Goal: Transaction & Acquisition: Purchase product/service

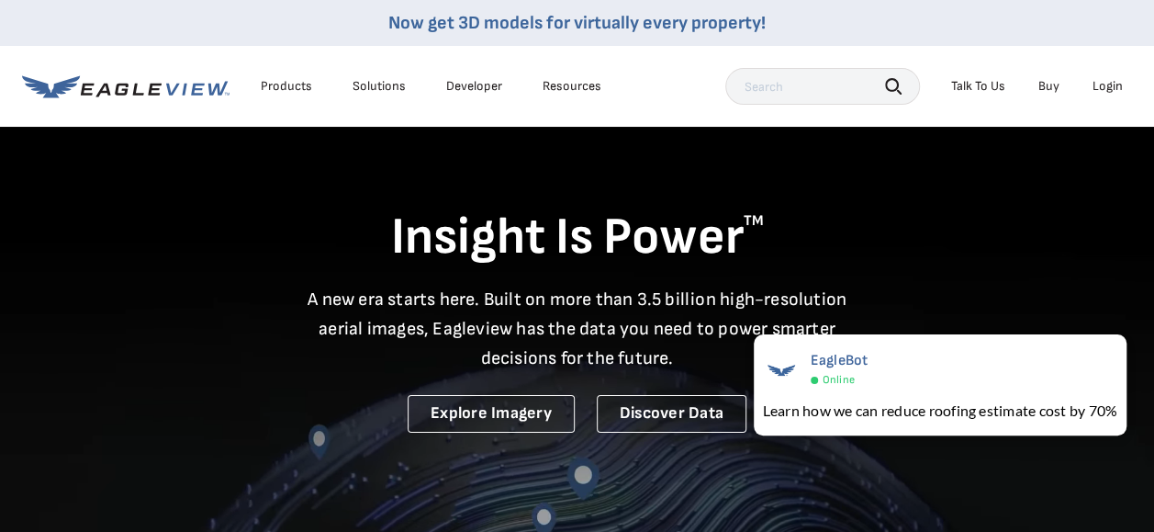
click at [1107, 92] on div "Login" at bounding box center [1108, 86] width 30 height 17
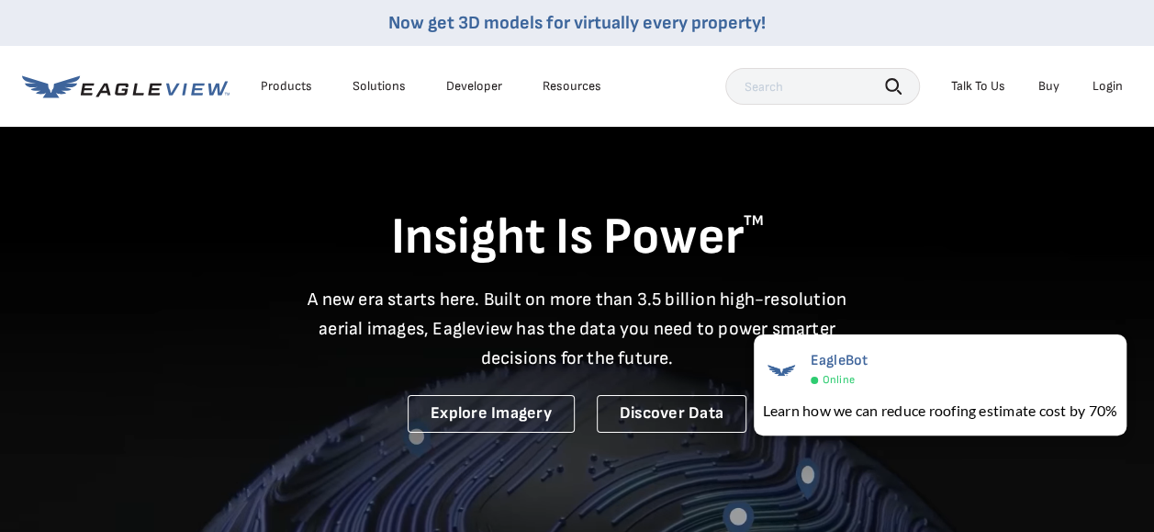
click at [1119, 78] on div "Login" at bounding box center [1108, 86] width 30 height 17
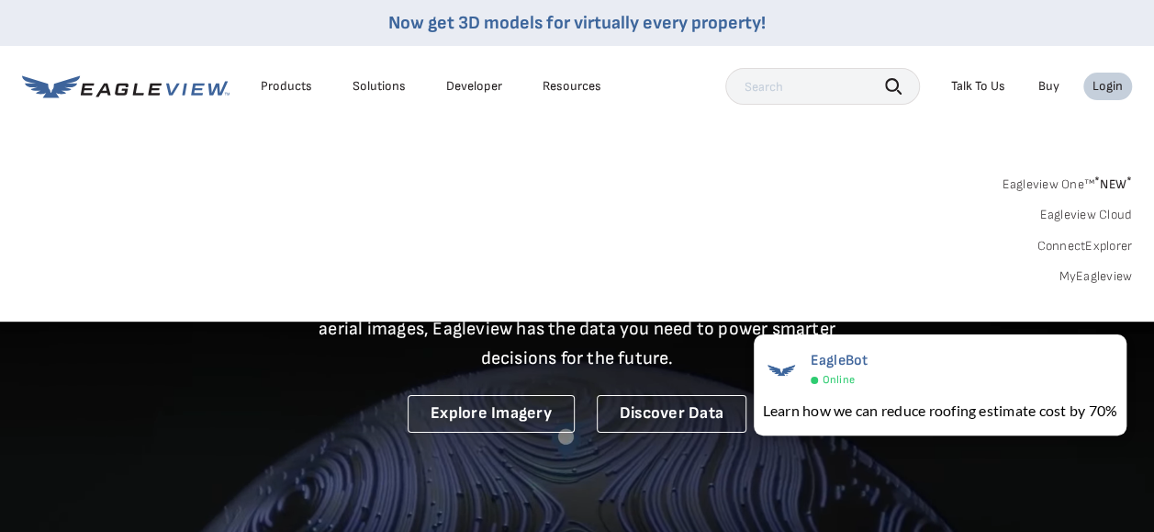
click at [1080, 270] on link "MyEagleview" at bounding box center [1095, 276] width 73 height 17
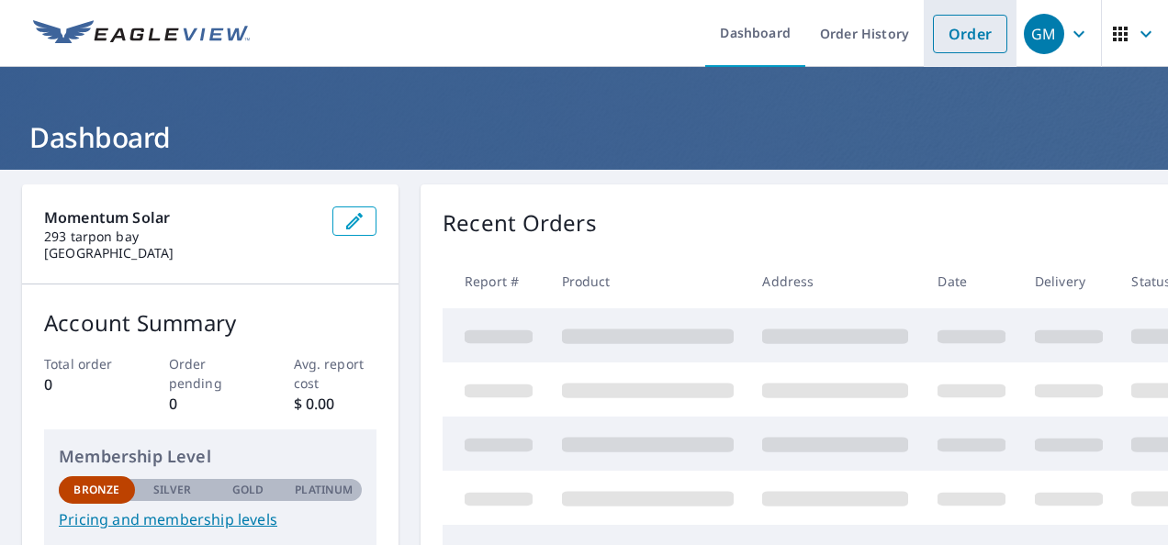
click at [957, 31] on link "Order" at bounding box center [970, 34] width 74 height 39
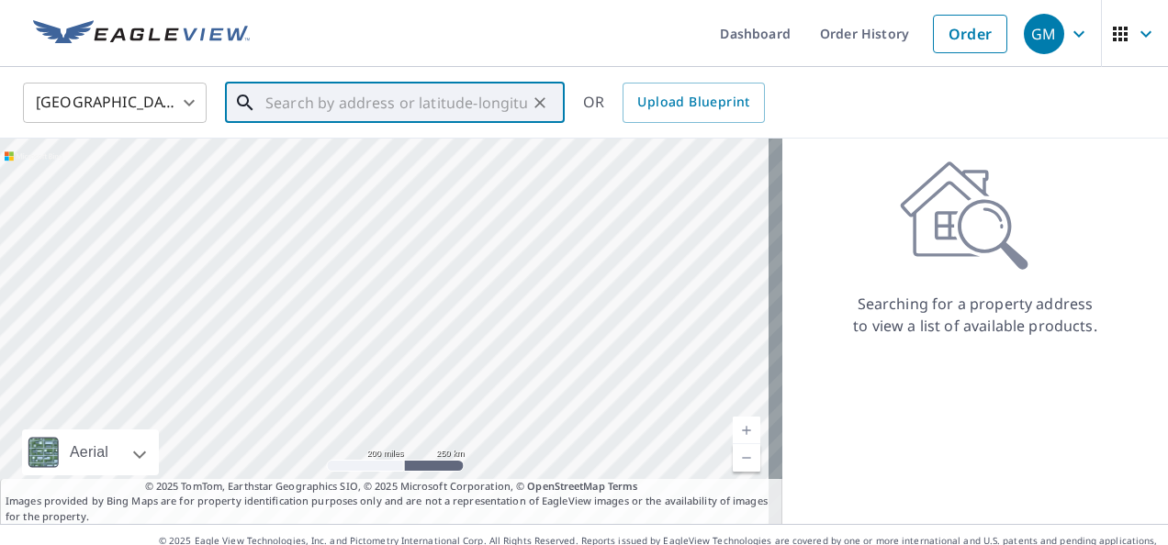
paste input "[STREET_ADDRESS]"
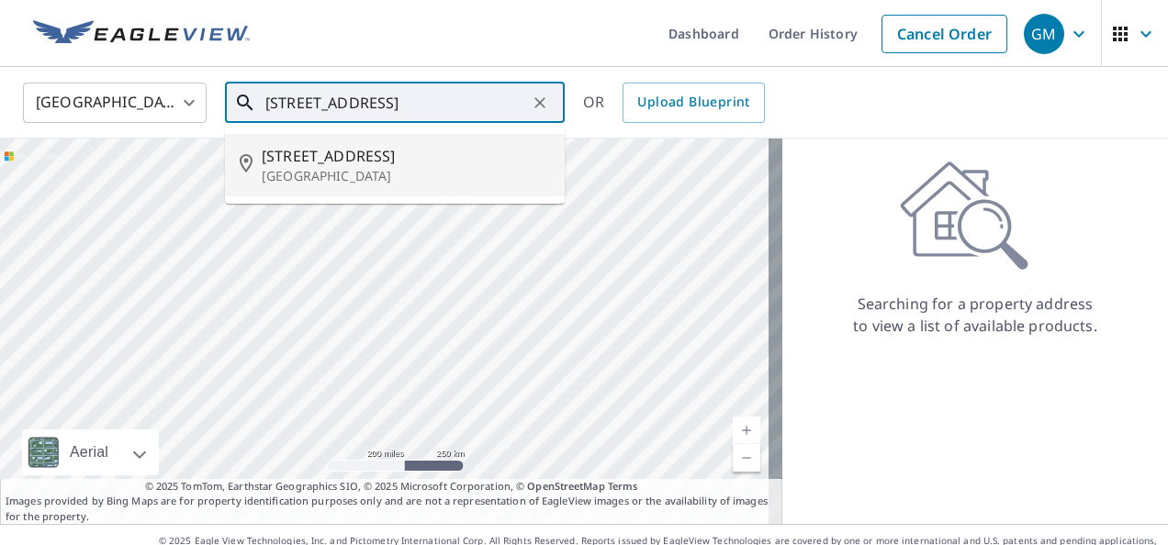
click at [356, 141] on li "[STREET_ADDRESS]" at bounding box center [395, 165] width 340 height 62
type input "[STREET_ADDRESS]"
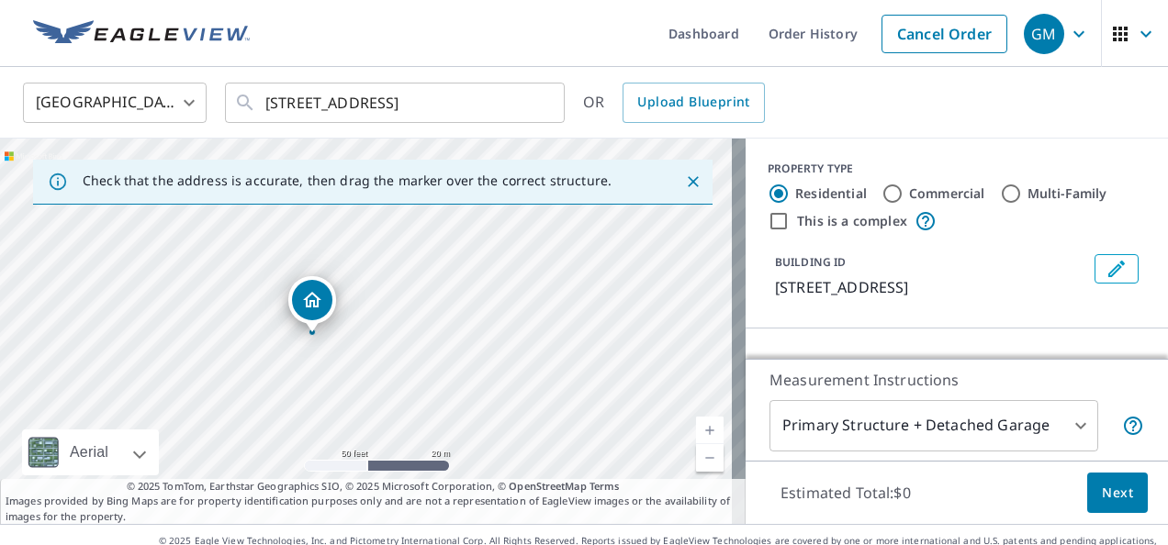
drag, startPoint x: 386, startPoint y: 350, endPoint x: 417, endPoint y: 351, distance: 31.2
click at [417, 351] on div "[STREET_ADDRESS]" at bounding box center [373, 332] width 746 height 386
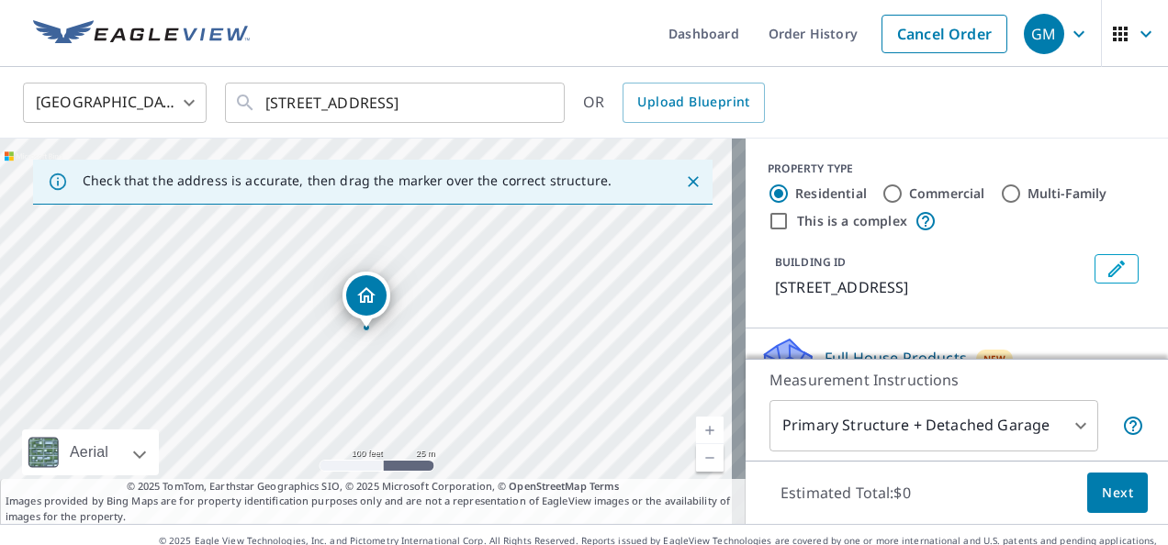
click at [57, 71] on div "[GEOGRAPHIC_DATA] [GEOGRAPHIC_DATA] ​ [STREET_ADDRESS] ​ OR Upload Blueprint" at bounding box center [584, 103] width 1168 height 72
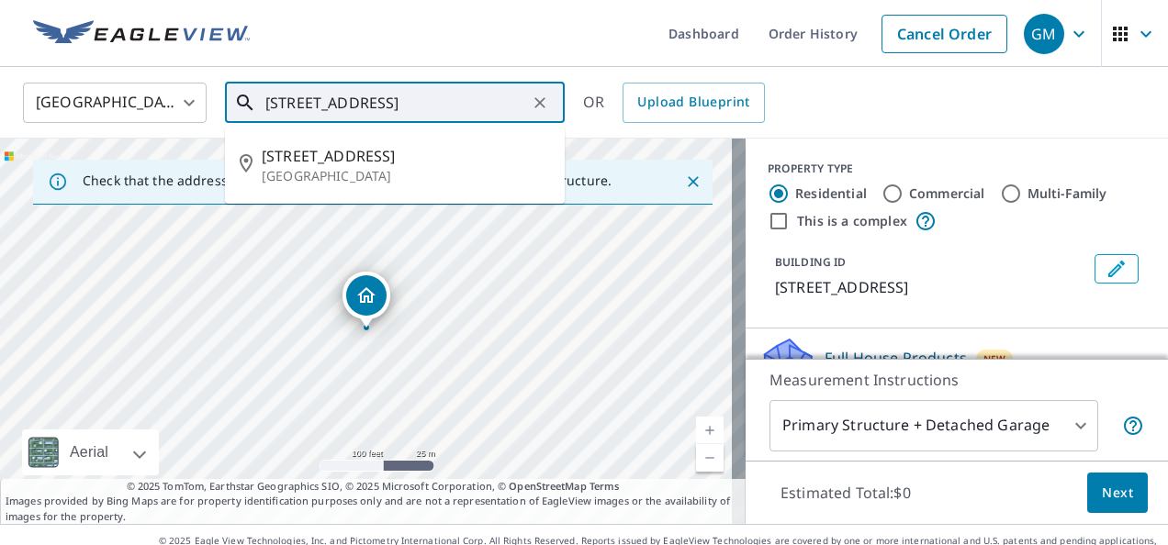
click at [353, 92] on input "[STREET_ADDRESS]" at bounding box center [396, 102] width 262 height 51
click at [353, 93] on input "[STREET_ADDRESS]" at bounding box center [396, 102] width 262 height 51
click at [351, 93] on input "[STREET_ADDRESS]" at bounding box center [396, 102] width 262 height 51
click at [349, 93] on input "[STREET_ADDRESS]" at bounding box center [396, 102] width 262 height 51
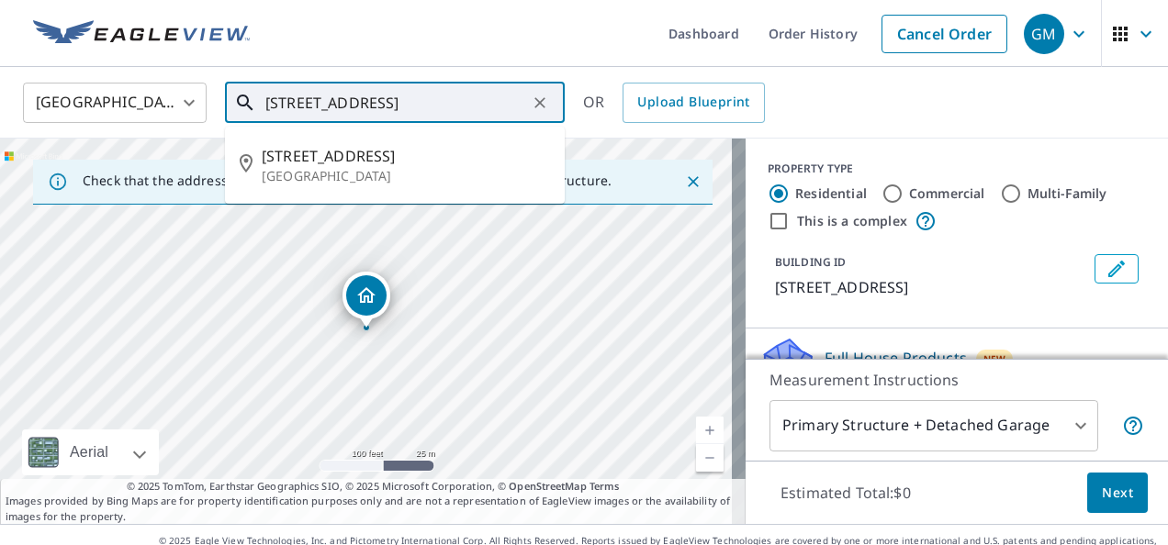
click at [349, 93] on input "[STREET_ADDRESS]" at bounding box center [396, 102] width 262 height 51
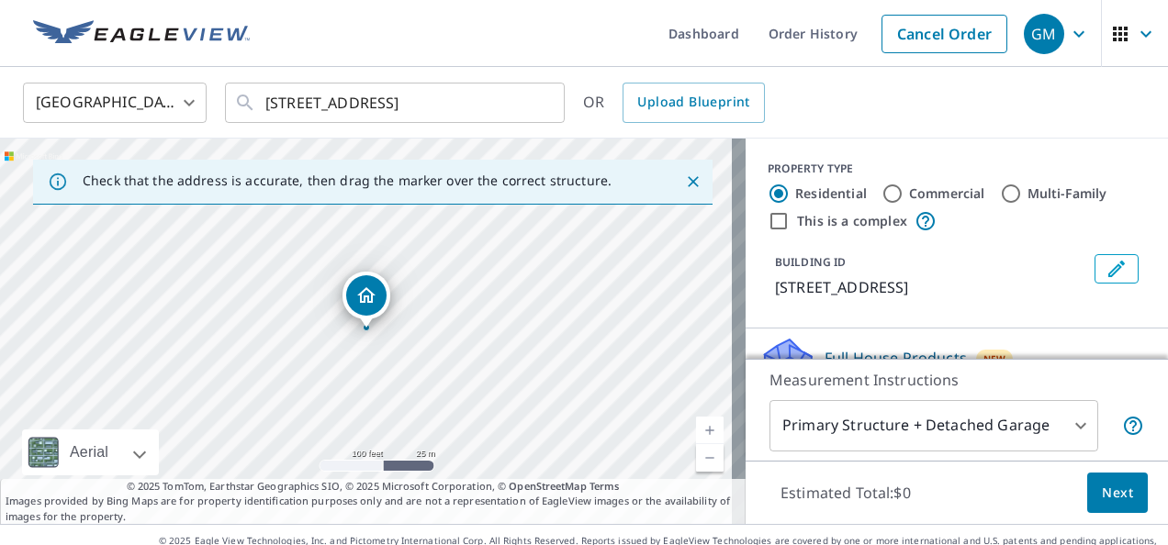
click at [338, 44] on ul "Dashboard Order History Cancel Order" at bounding box center [639, 33] width 756 height 67
